Goal: Transaction & Acquisition: Book appointment/travel/reservation

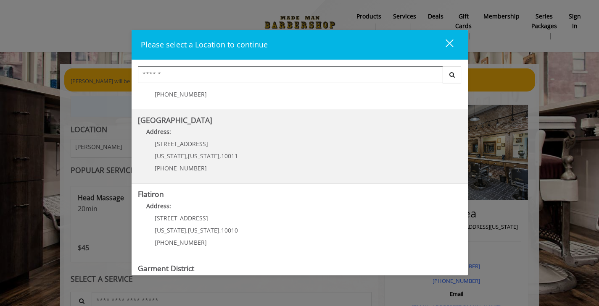
scroll to position [168, 0]
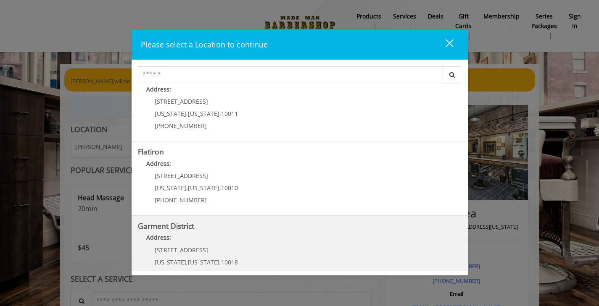
click at [242, 249] on District "Garment District Address: 1400 Broadway New York , New York , 10018 (212) 997-4…" at bounding box center [299, 252] width 323 height 61
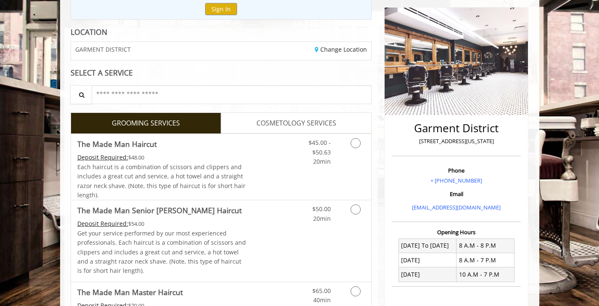
scroll to position [95, 0]
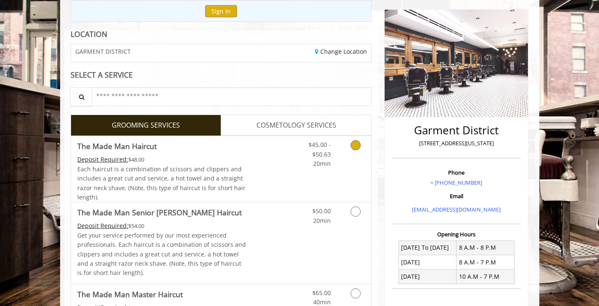
click at [355, 143] on icon "Grooming services" at bounding box center [355, 145] width 10 height 10
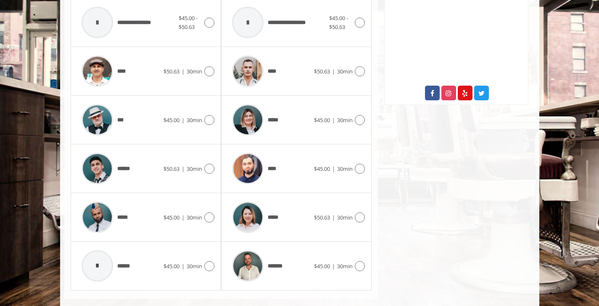
scroll to position [418, 0]
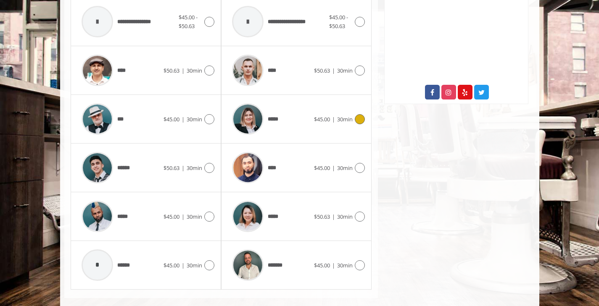
click at [357, 116] on icon at bounding box center [359, 119] width 10 height 10
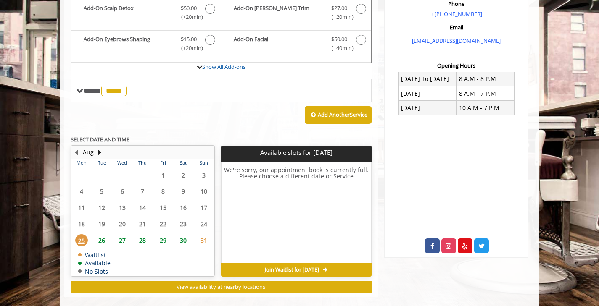
scroll to position [266, 0]
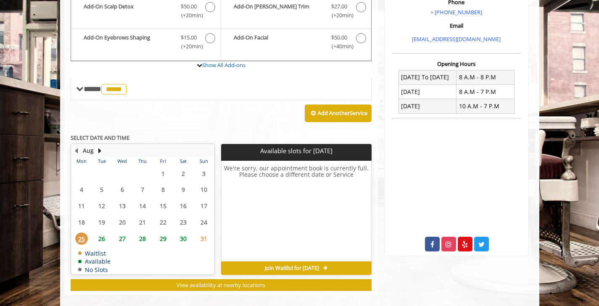
click at [102, 234] on span "26" at bounding box center [101, 239] width 13 height 12
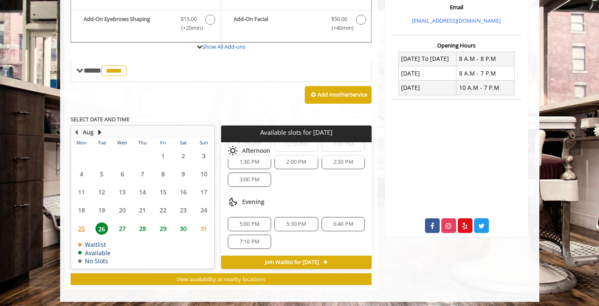
scroll to position [108, 0]
click at [253, 221] on span "5:00 PM" at bounding box center [249, 224] width 20 height 7
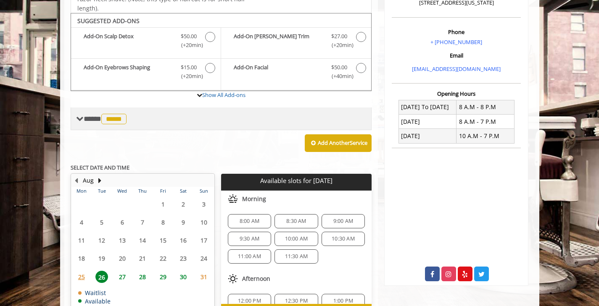
scroll to position [235, 0]
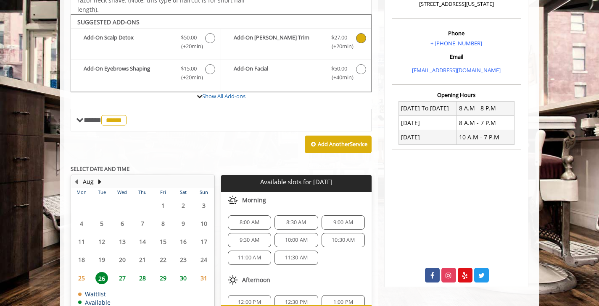
click at [361, 35] on icon "The Made Man Haircut Add-onS" at bounding box center [361, 38] width 10 height 10
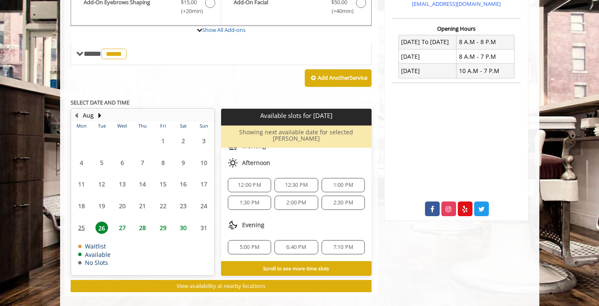
scroll to position [73, 0]
click at [254, 244] on span "5:00 PM" at bounding box center [249, 247] width 20 height 7
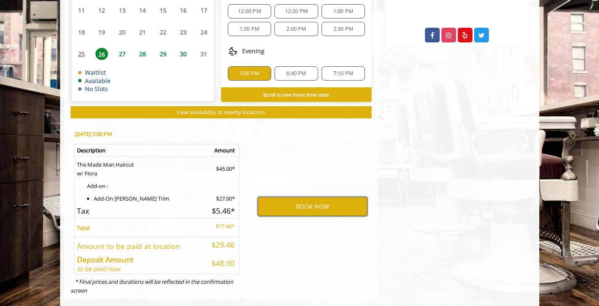
click at [299, 197] on button "BOOK NOW" at bounding box center [312, 206] width 110 height 19
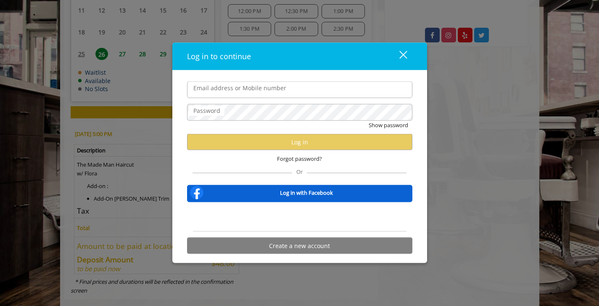
click at [242, 95] on input "Email address or Mobile number" at bounding box center [299, 89] width 225 height 17
type input "**********"
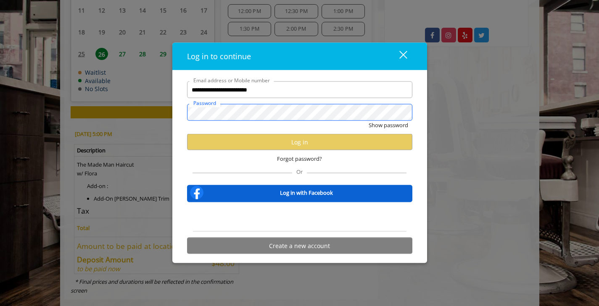
scroll to position [0, 0]
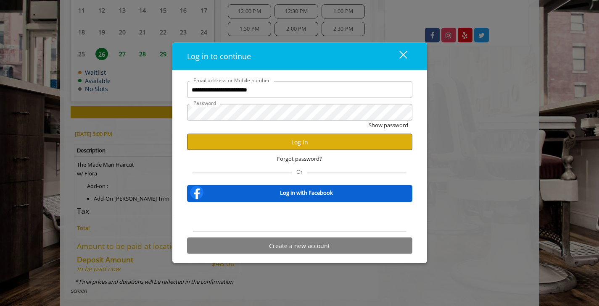
click at [294, 141] on button "Log in" at bounding box center [299, 142] width 225 height 16
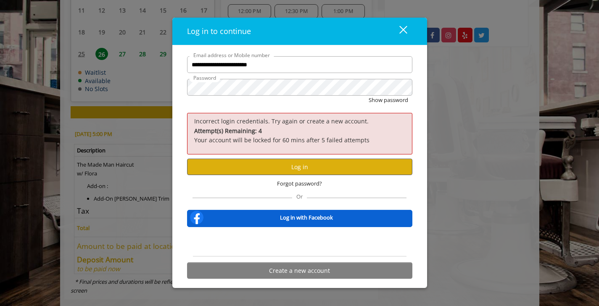
click at [295, 164] on button "Log in" at bounding box center [299, 167] width 225 height 16
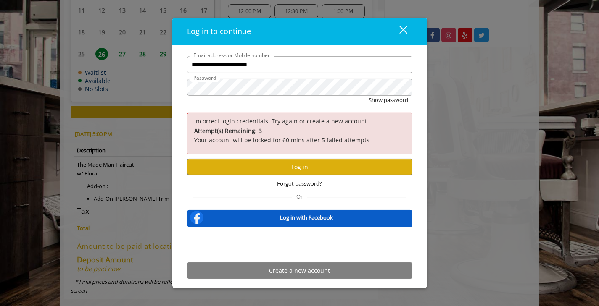
click at [297, 220] on b "Log in with Facebook" at bounding box center [306, 217] width 53 height 9
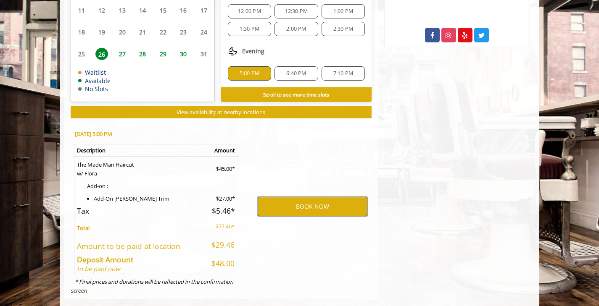
click at [306, 197] on button "BOOK NOW" at bounding box center [312, 206] width 110 height 19
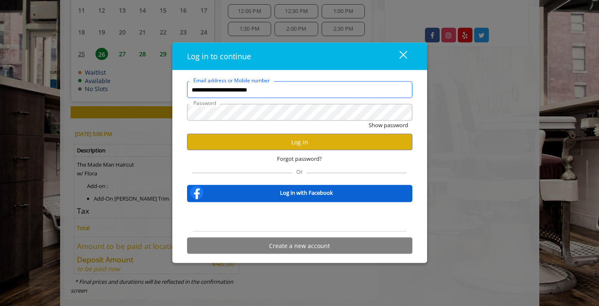
click at [297, 88] on input "**********" at bounding box center [299, 89] width 225 height 17
type input "**********"
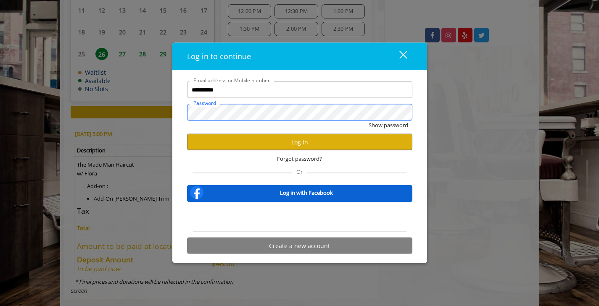
click at [387, 125] on button "Show password" at bounding box center [387, 125] width 39 height 9
click at [307, 139] on button "Log in" at bounding box center [299, 142] width 225 height 16
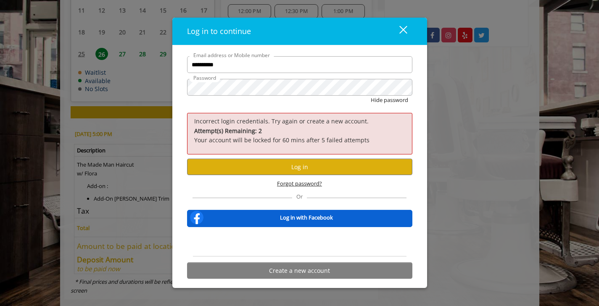
click at [302, 181] on span "Forgot password?" at bounding box center [299, 183] width 45 height 9
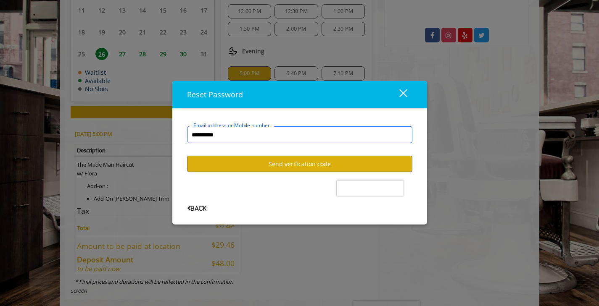
type input "**********"
click at [299, 163] on button "Send verification code" at bounding box center [299, 164] width 225 height 16
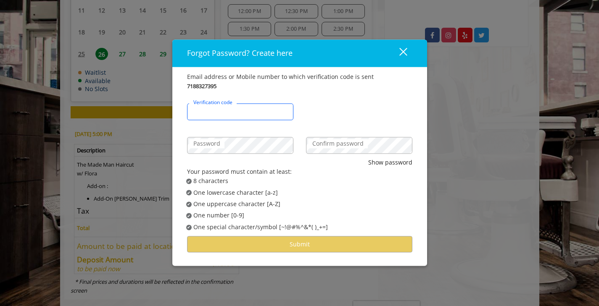
click at [266, 114] on input "Verification code" at bounding box center [240, 111] width 106 height 17
type input "******"
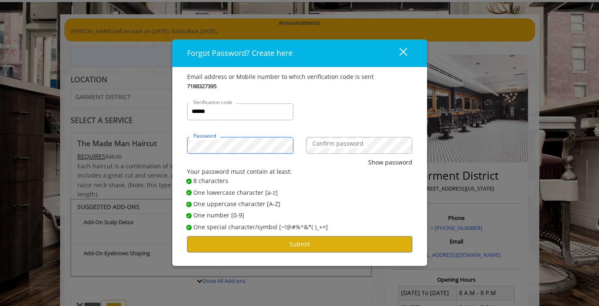
scroll to position [50, 0]
click at [382, 160] on button "Show password" at bounding box center [390, 162] width 44 height 9
click at [354, 146] on label "Confirm password" at bounding box center [338, 143] width 60 height 9
click at [391, 163] on button "Hide password" at bounding box center [391, 162] width 42 height 9
click at [286, 240] on button "Submit" at bounding box center [299, 244] width 225 height 16
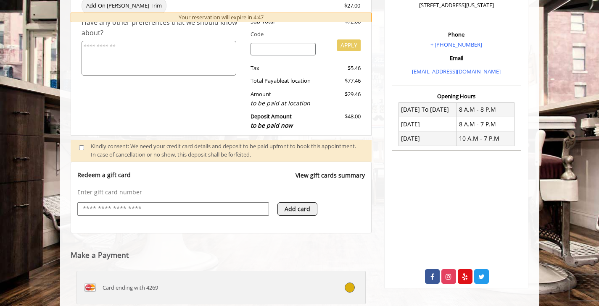
scroll to position [387, 0]
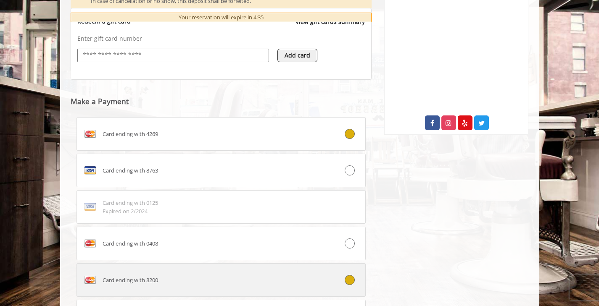
click at [236, 267] on label "Card ending with 8200" at bounding box center [220, 280] width 289 height 34
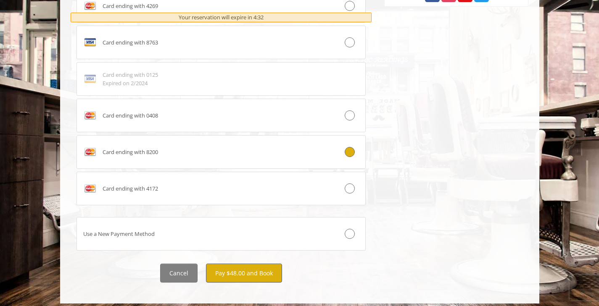
click at [241, 264] on button "Pay $48.00 and Book" at bounding box center [244, 273] width 76 height 19
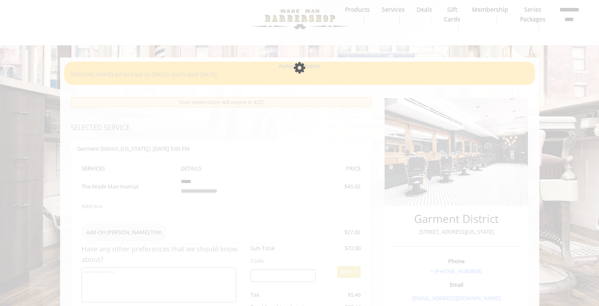
scroll to position [75, 0]
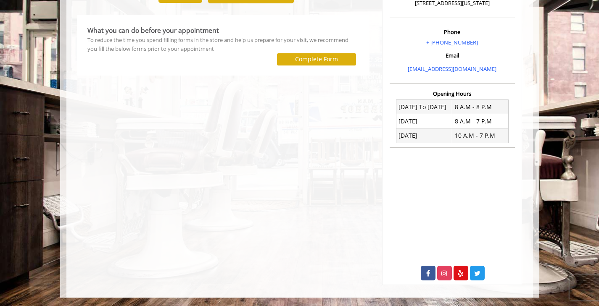
scroll to position [218, 0]
